Goal: Information Seeking & Learning: Understand process/instructions

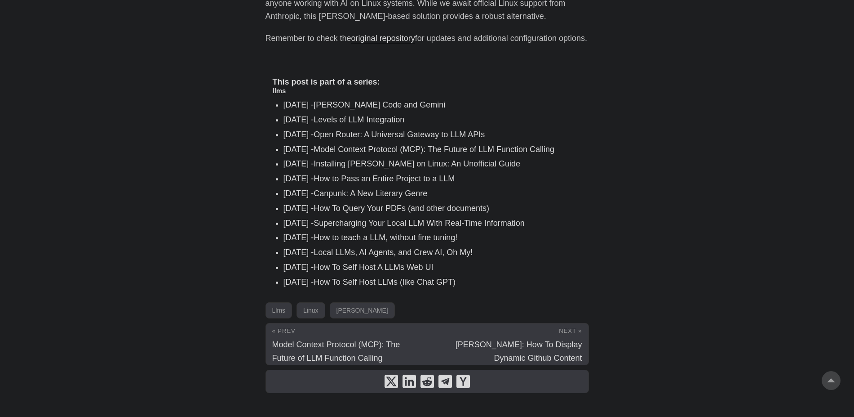
scroll to position [1306, 0]
drag, startPoint x: 862, startPoint y: 371, endPoint x: 861, endPoint y: 337, distance: 33.7
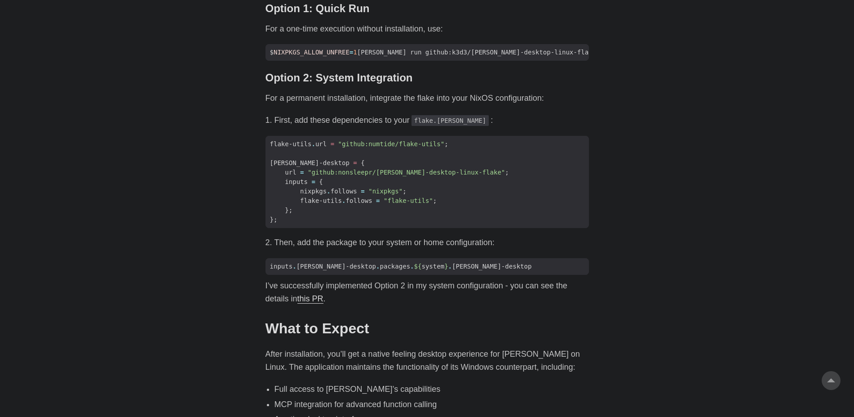
scroll to position [747, 0]
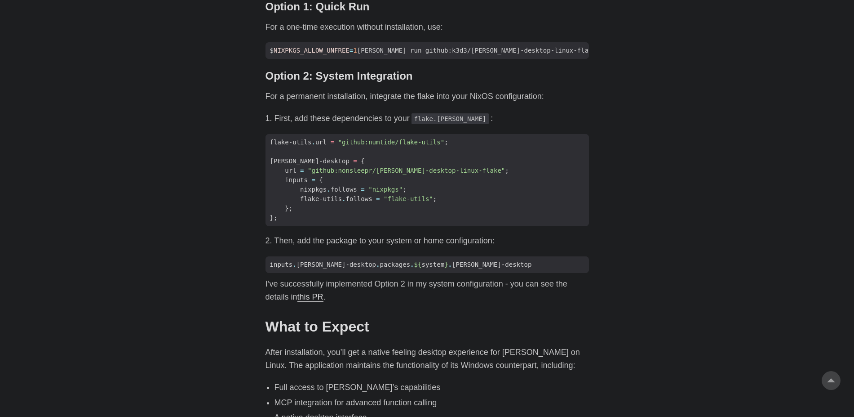
click at [318, 292] on link "this PR" at bounding box center [310, 296] width 26 height 9
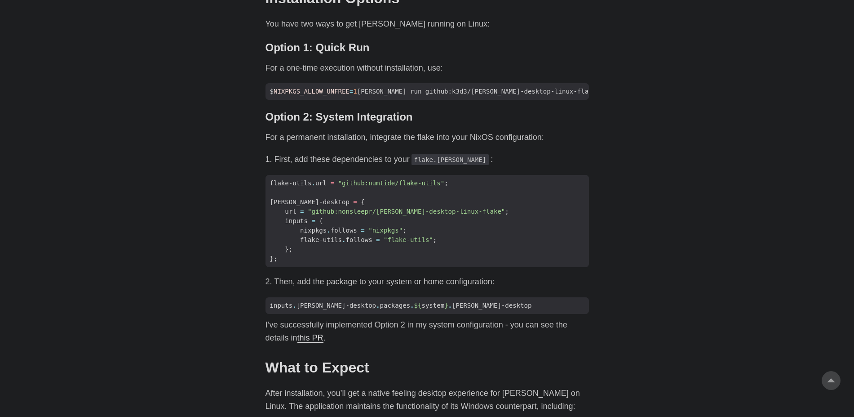
scroll to position [708, 0]
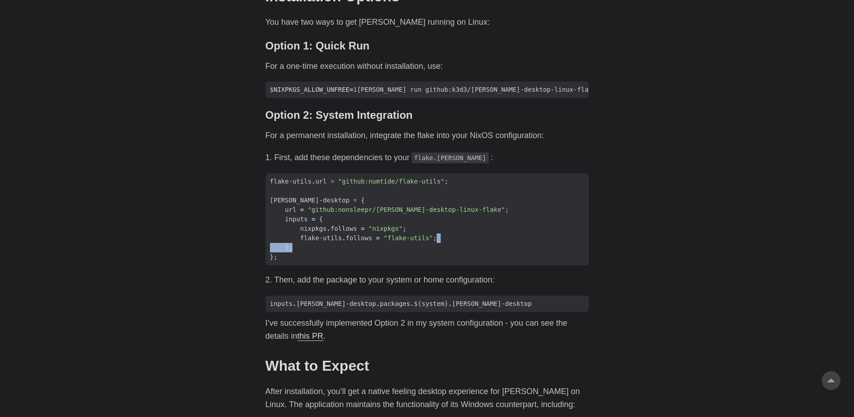
drag, startPoint x: 862, startPoint y: 210, endPoint x: 862, endPoint y: 217, distance: 6.7
click at [854, 217] on html "[PERSON_NAME] Home About Posts Tags Archive Resume" at bounding box center [427, 162] width 854 height 1740
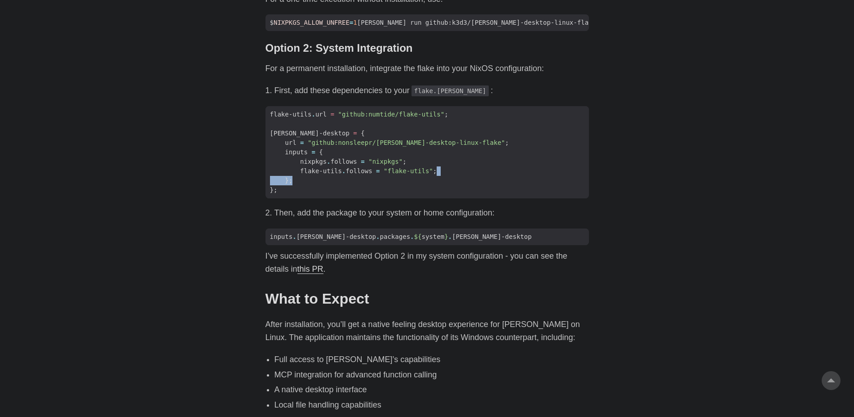
scroll to position [780, 0]
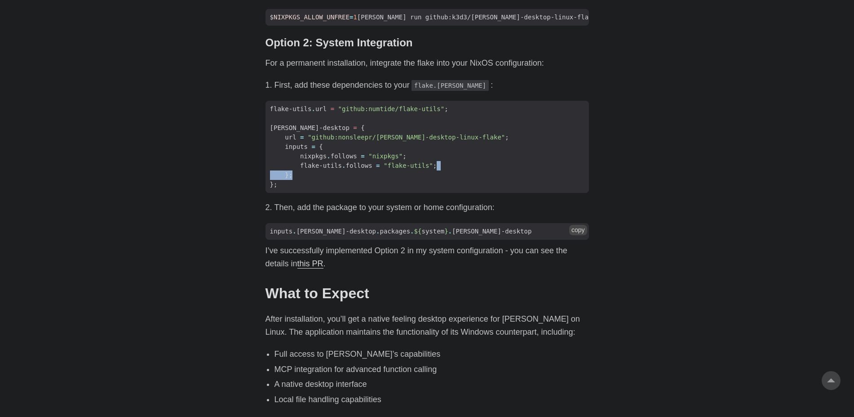
click at [577, 225] on button "copy" at bounding box center [578, 230] width 18 height 10
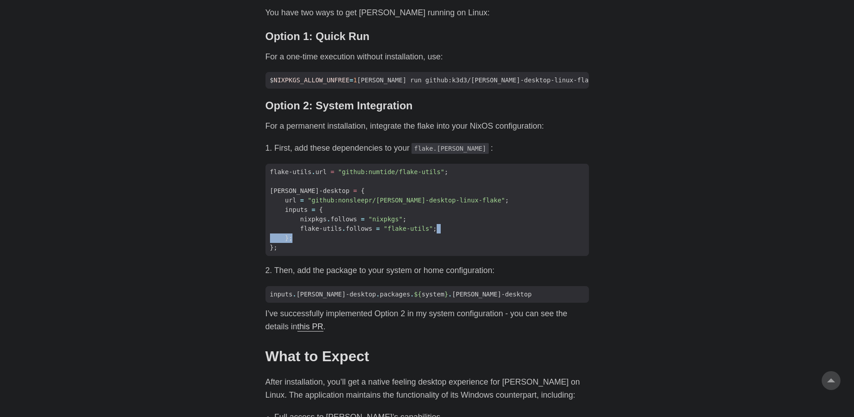
scroll to position [728, 0]
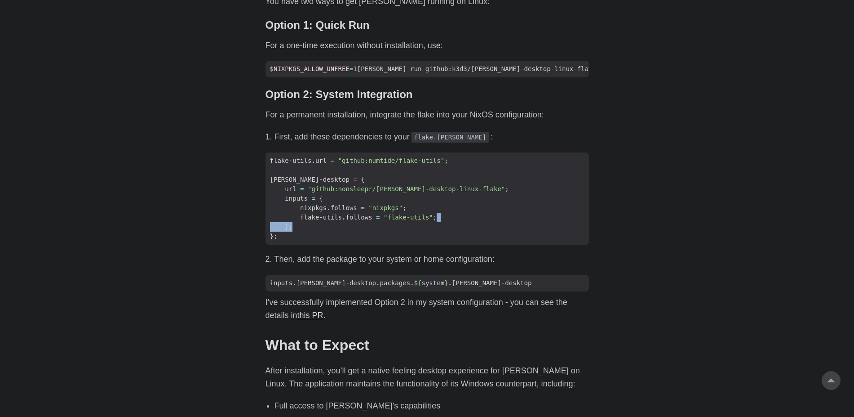
click at [317, 311] on link "this PR" at bounding box center [310, 315] width 26 height 9
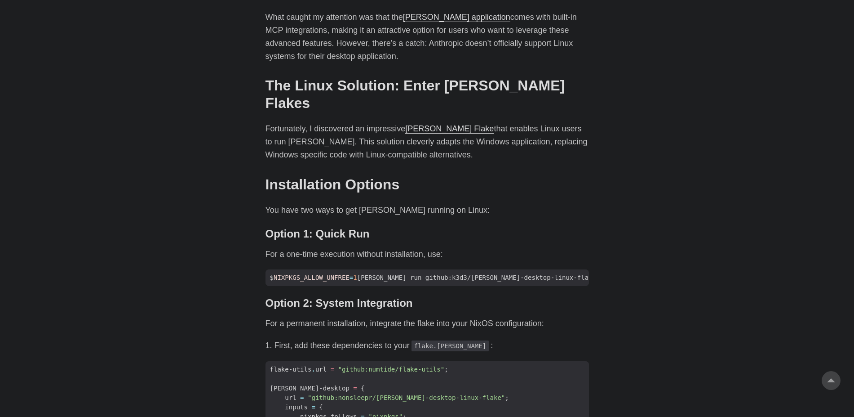
scroll to position [522, 0]
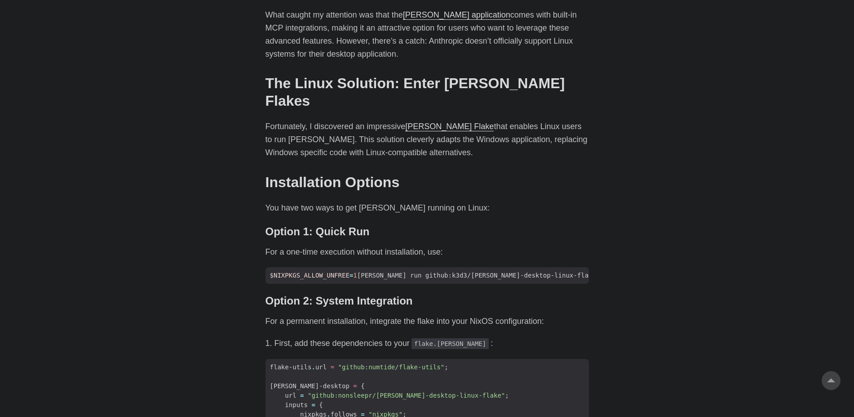
click at [426, 122] on link "[PERSON_NAME] Flake" at bounding box center [449, 126] width 89 height 9
